Goal: Find specific page/section: Find specific page/section

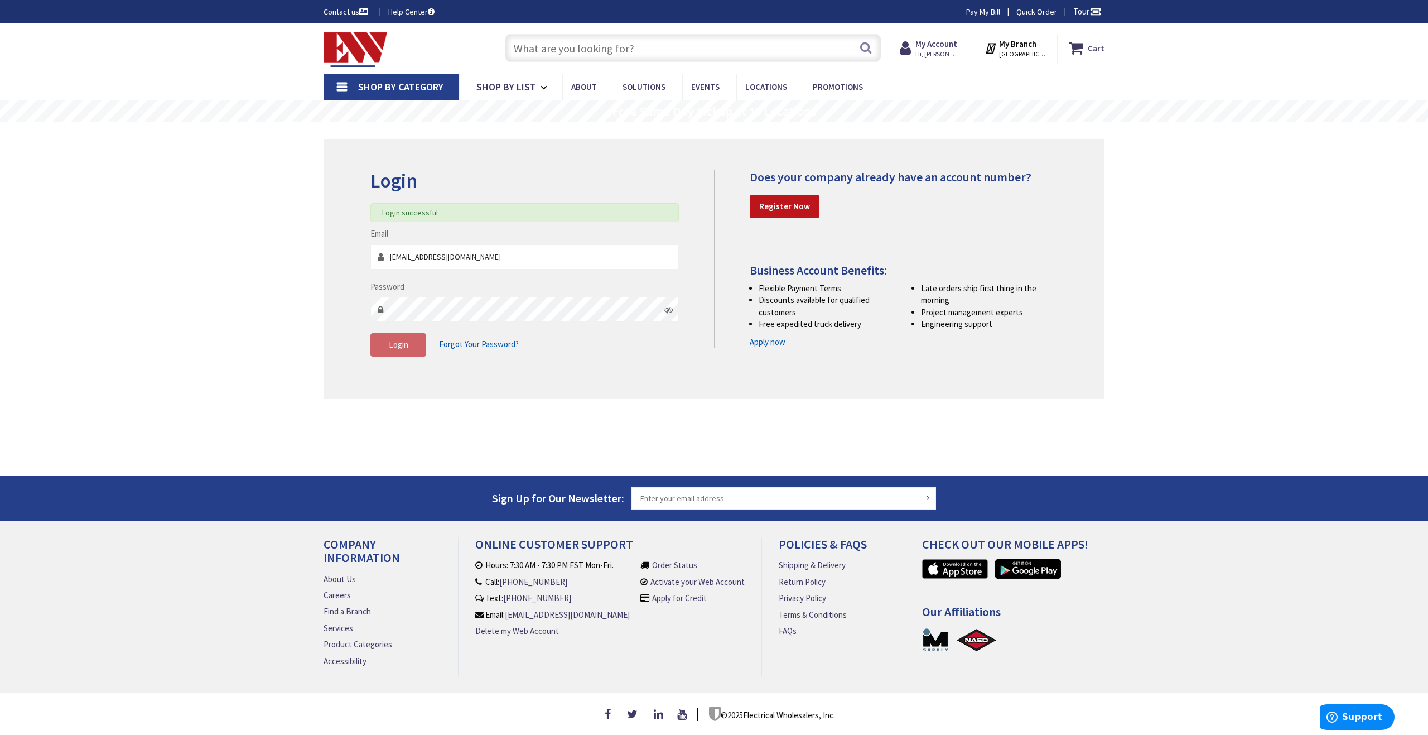
click at [578, 47] on input "text" at bounding box center [693, 48] width 376 height 28
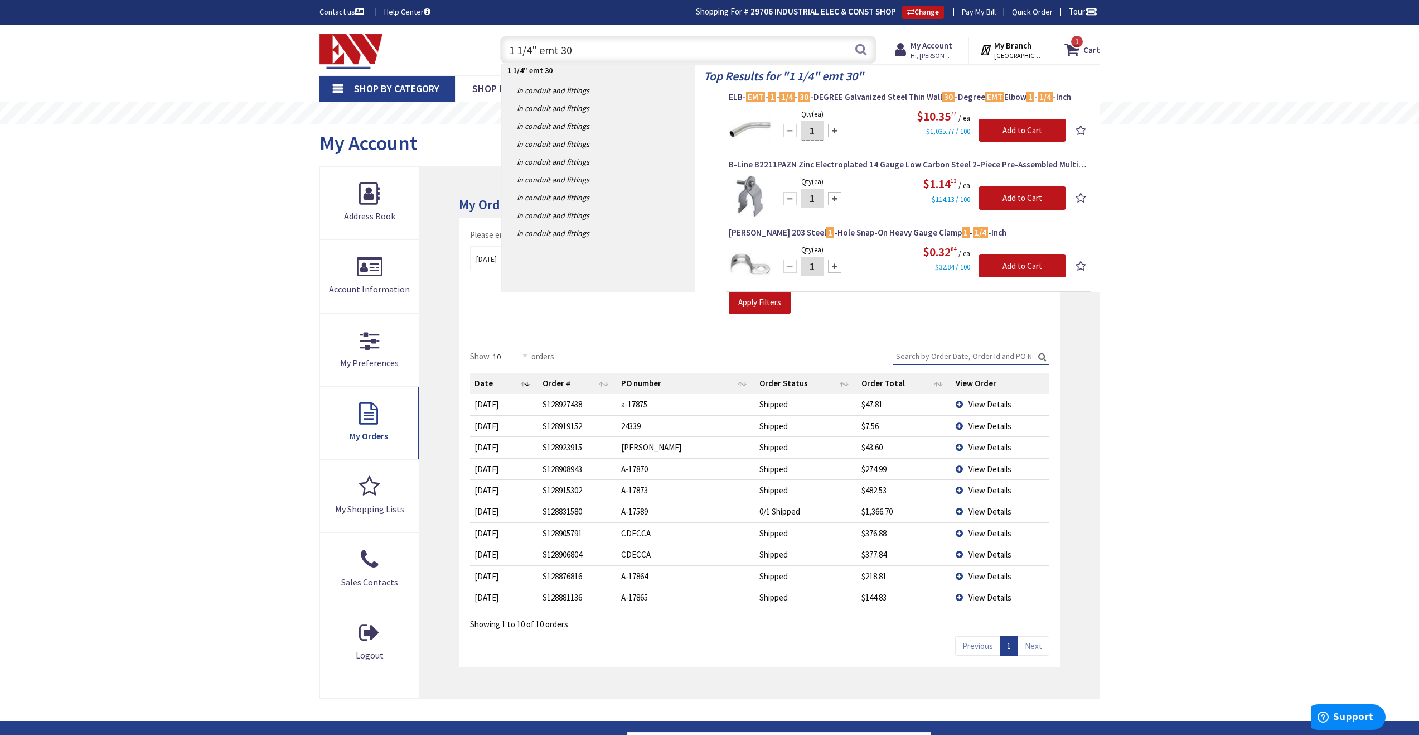
click at [574, 50] on input "1 1/4" emt 30" at bounding box center [688, 50] width 376 height 28
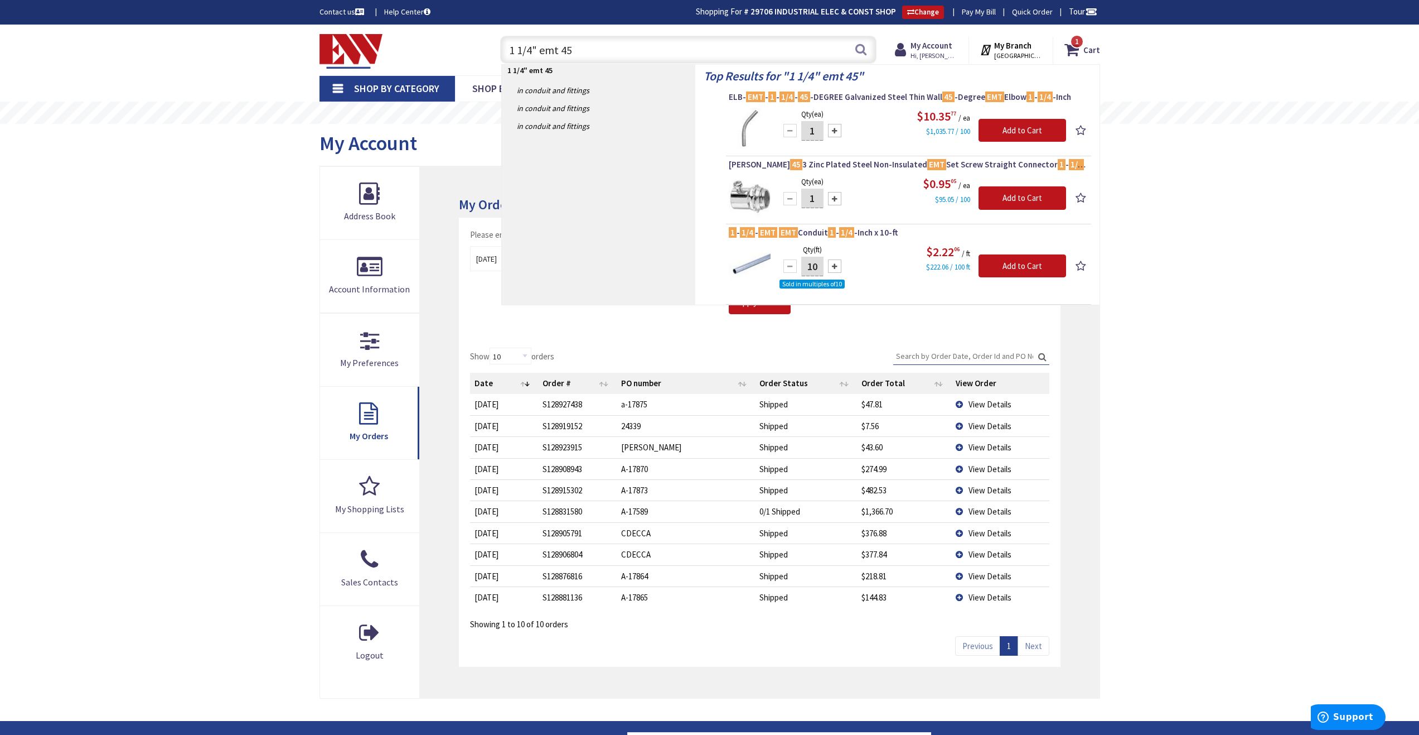
click at [594, 51] on input "1 1/4" emt 45" at bounding box center [688, 50] width 376 height 28
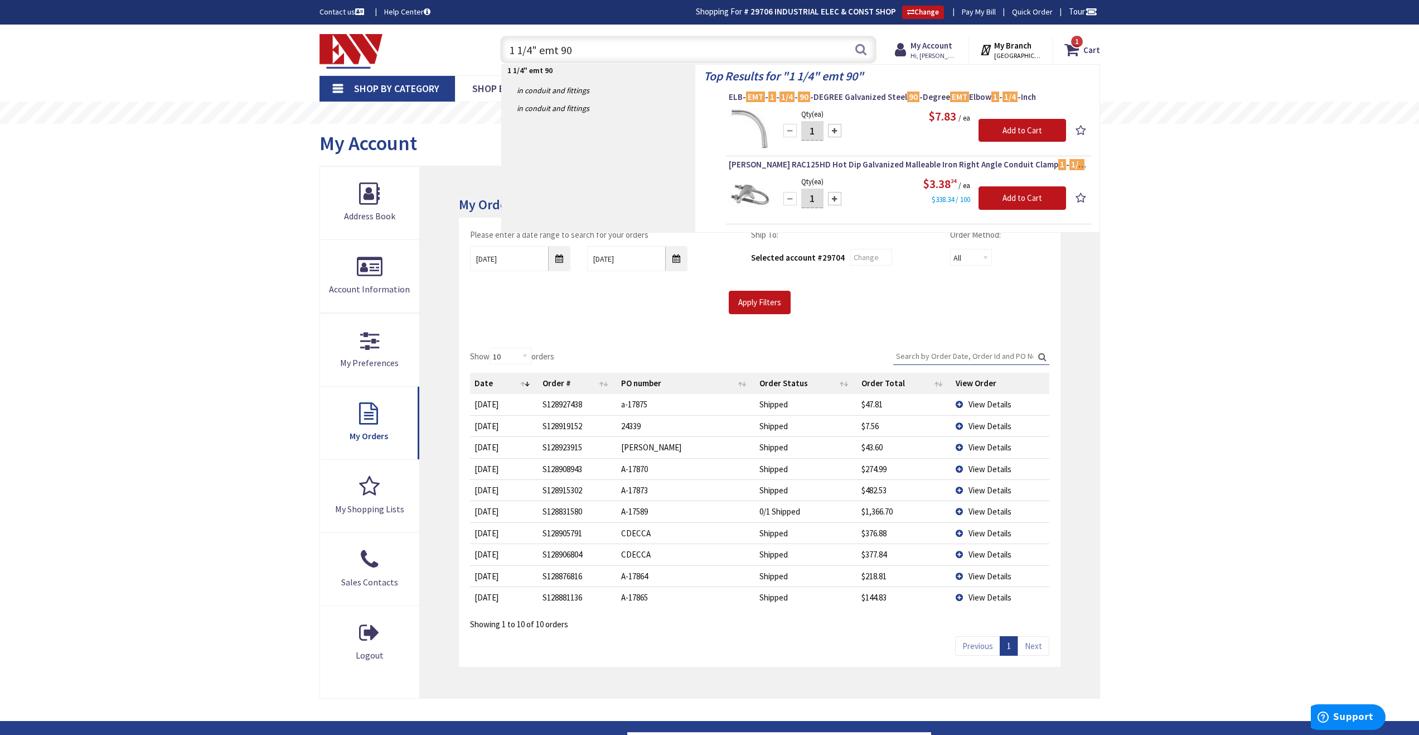
type input "1 1/4" emt 90"
